Goal: Transaction & Acquisition: Book appointment/travel/reservation

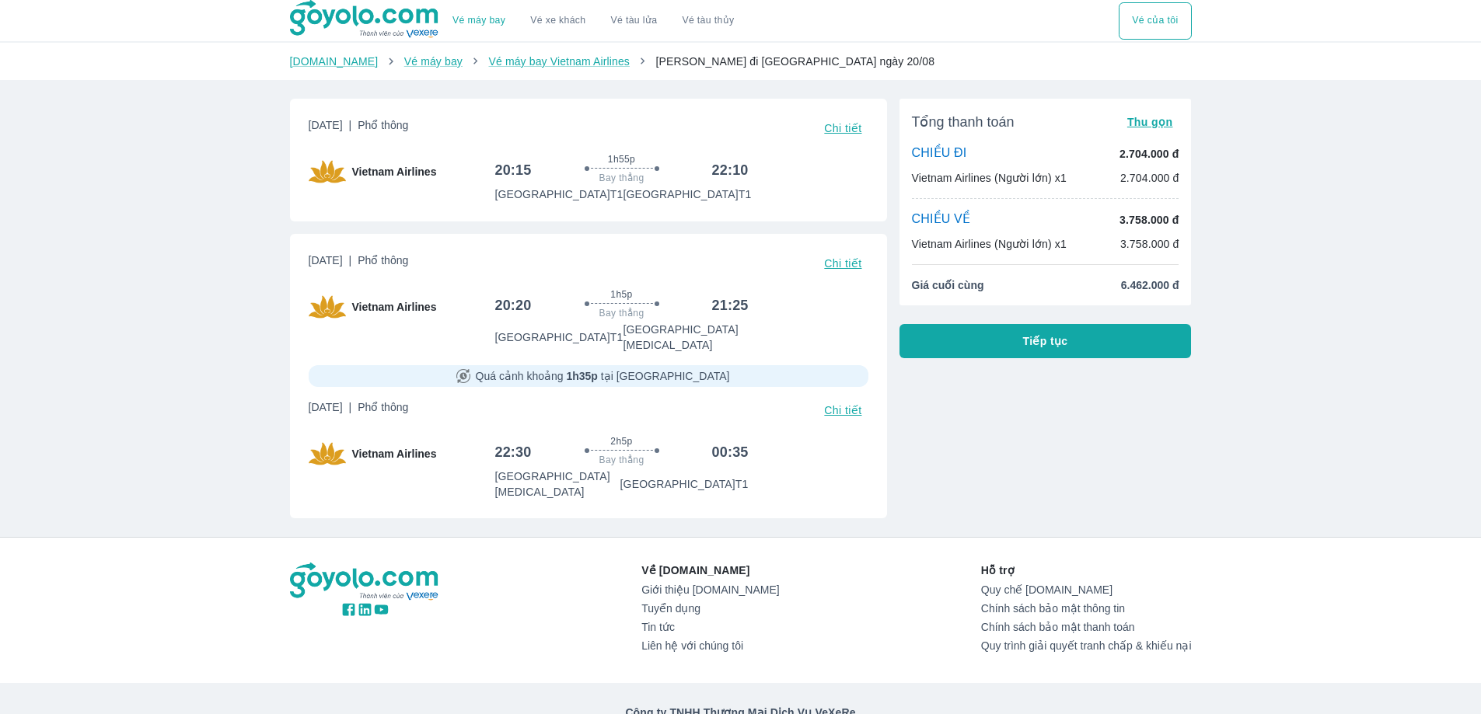
click at [1304, 445] on div "Vé máy bay Vé xe khách Vé tàu lửa Vé tàu thủy Vé của tôi [DOMAIN_NAME] Vé máy b…" at bounding box center [740, 402] width 1481 height 805
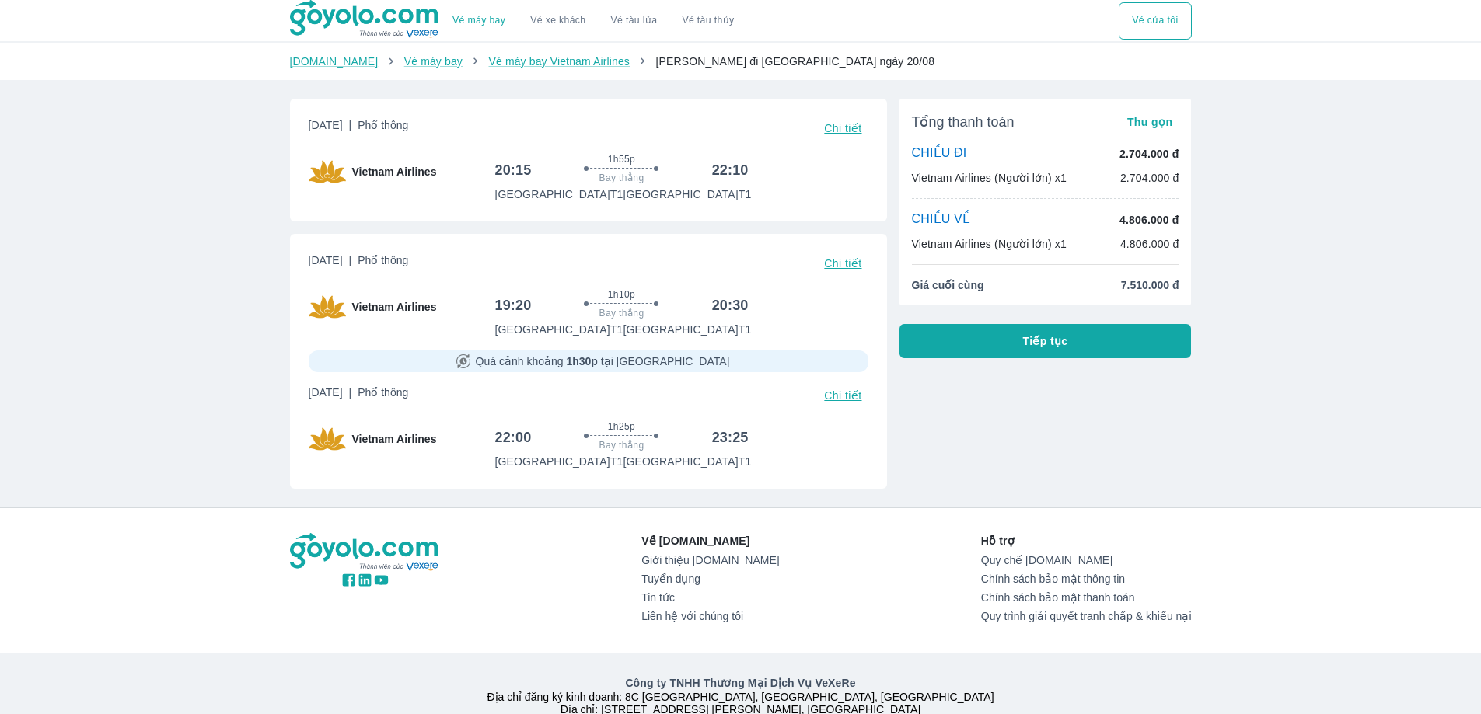
click at [591, 366] on strong "1h30p" at bounding box center [581, 361] width 31 height 12
click at [980, 441] on div "Tổng thanh toán Thu gọn CHIỀU ĐI 2.704.000 đ Vietnam Airlines (Người lớn) x1 2.…" at bounding box center [1039, 287] width 305 height 403
click at [1004, 425] on div "Tổng thanh toán Thu gọn CHIỀU ĐI 2.704.000 đ Vietnam Airlines (Người lớn) x1 2.…" at bounding box center [1039, 287] width 305 height 403
click at [997, 452] on div "Tổng thanh toán Thu gọn CHIỀU ĐI 2.704.000 đ Vietnam Airlines (Người lớn) x1 2.…" at bounding box center [1039, 287] width 305 height 403
click at [1069, 478] on div "Tổng thanh toán Thu gọn CHIỀU ĐI 2.704.000 đ Vietnam Airlines (Người lớn) x1 2.…" at bounding box center [1039, 287] width 305 height 403
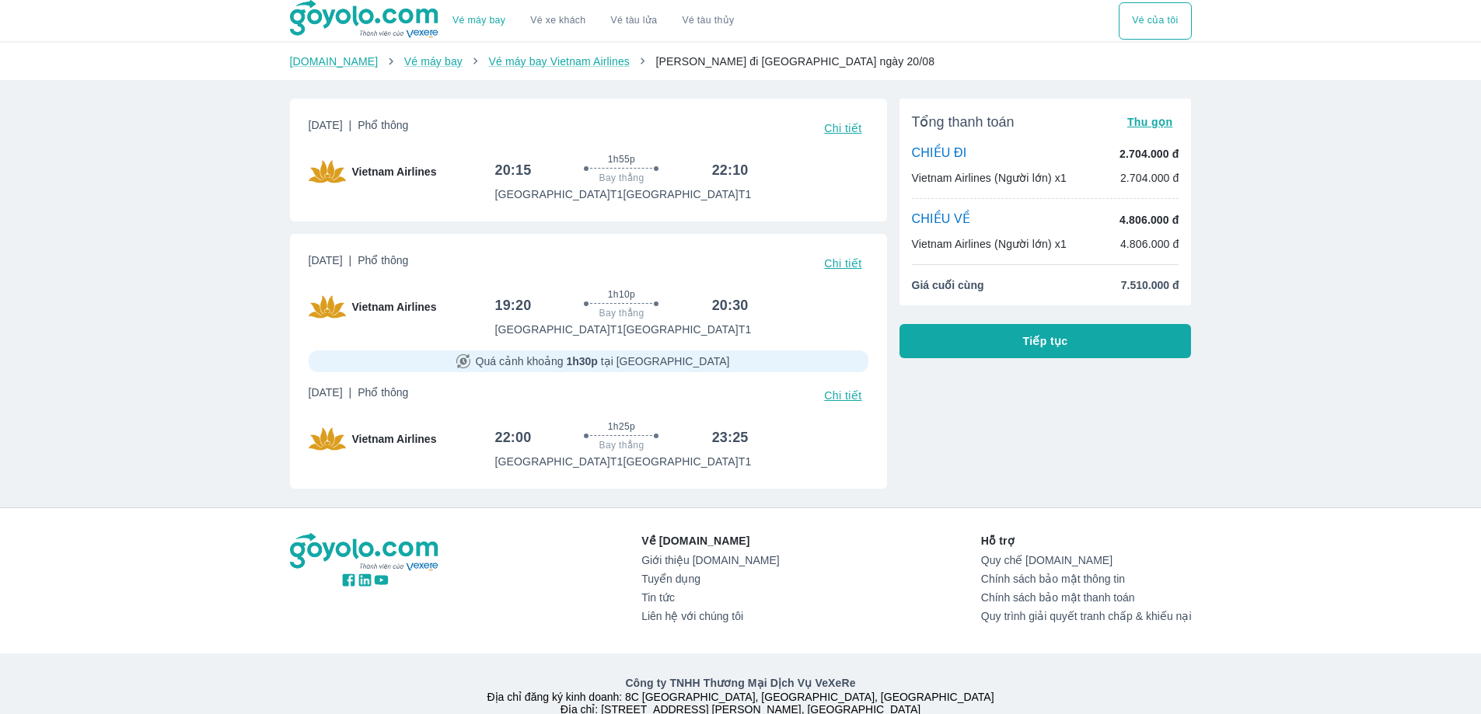
click at [1111, 477] on div "Tổng thanh toán Thu gọn CHIỀU ĐI 2.704.000 đ Vietnam Airlines (Người lớn) x1 2.…" at bounding box center [1039, 287] width 305 height 403
click at [1130, 477] on div "Tổng thanh toán Thu gọn CHIỀU ĐI 2.704.000 đ Vietnam Airlines (Người lớn) x1 2.…" at bounding box center [1039, 287] width 305 height 403
click at [1179, 466] on div "Tổng thanh toán Thu gọn CHIỀU ĐI 2.704.000 đ Vietnam Airlines (Người lớn) x1 2.…" at bounding box center [1039, 287] width 305 height 403
